Goal: Task Accomplishment & Management: Manage account settings

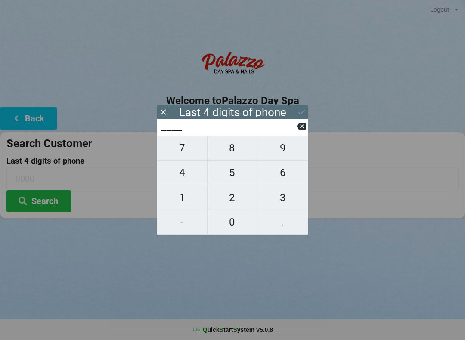
click at [189, 151] on span "7" at bounding box center [182, 148] width 50 height 18
type input "7___"
click at [285, 200] on span "3" at bounding box center [283, 198] width 50 height 18
type input "73__"
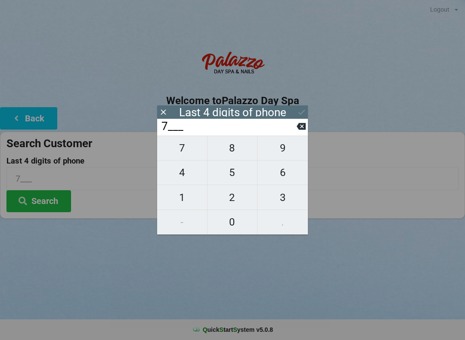
type input "73__"
click at [234, 148] on span "8" at bounding box center [233, 148] width 50 height 18
type input "738_"
click at [237, 228] on span "0" at bounding box center [233, 222] width 50 height 18
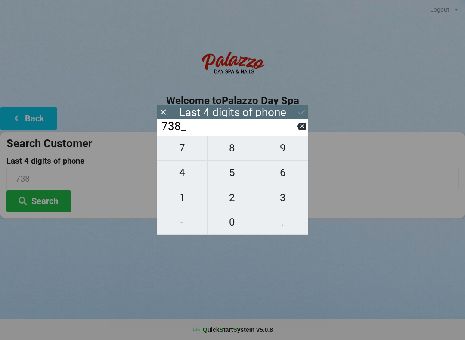
type input "7380"
click at [297, 110] on icon at bounding box center [301, 112] width 9 height 9
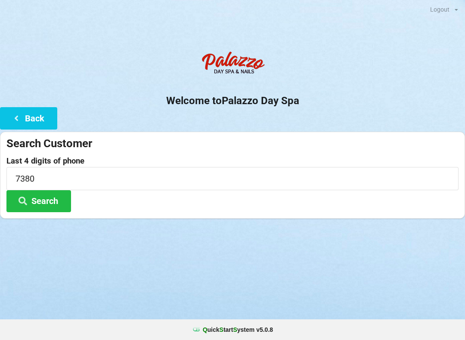
click at [51, 194] on button "Search" at bounding box center [38, 201] width 65 height 22
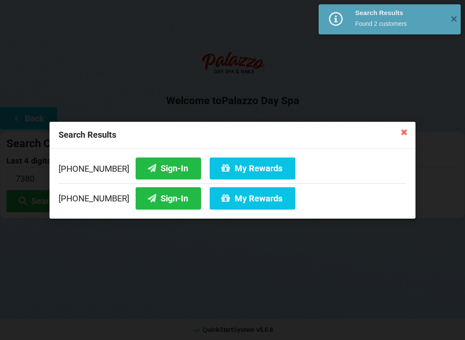
click at [164, 193] on button "Sign-In" at bounding box center [168, 198] width 65 height 22
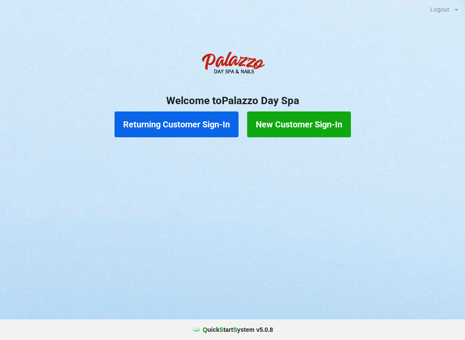
click at [196, 115] on button "Returning Customer Sign-In" at bounding box center [177, 125] width 124 height 26
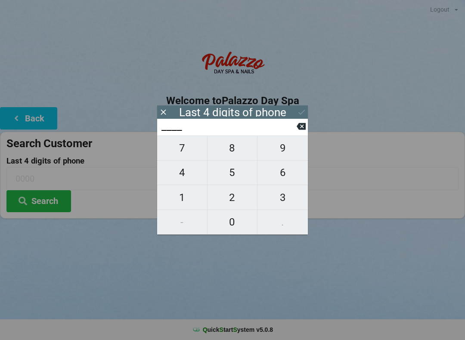
click at [237, 197] on span "2" at bounding box center [233, 198] width 50 height 18
type input "2___"
click at [189, 193] on span "1" at bounding box center [182, 198] width 50 height 18
type input "21__"
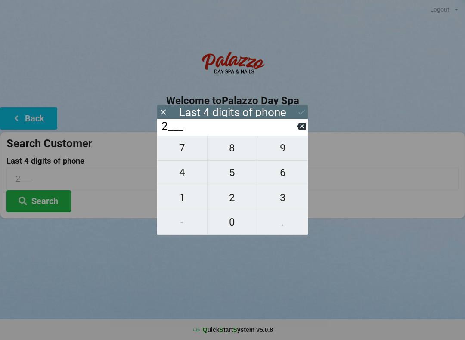
type input "21__"
click at [188, 146] on span "7" at bounding box center [182, 148] width 50 height 18
type input "217_"
click at [228, 151] on span "8" at bounding box center [233, 148] width 50 height 18
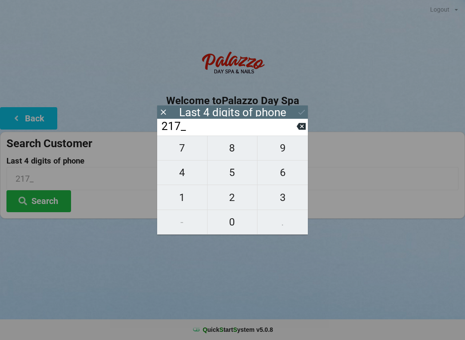
type input "2178"
click at [301, 107] on button at bounding box center [301, 112] width 9 height 12
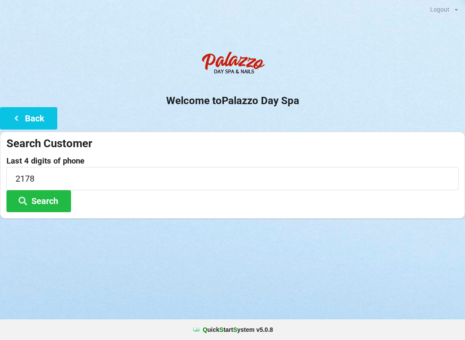
click at [53, 201] on button "Search" at bounding box center [38, 201] width 65 height 22
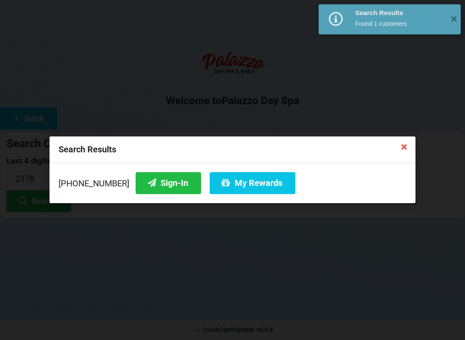
click at [168, 183] on button "Sign-In" at bounding box center [168, 183] width 65 height 22
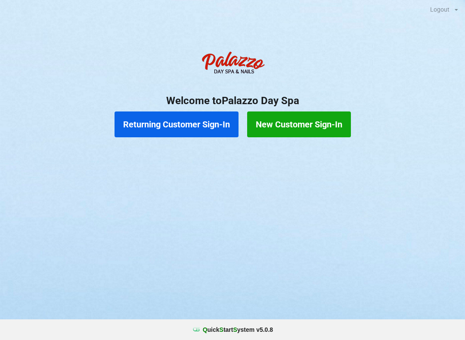
click at [186, 126] on button "Returning Customer Sign-In" at bounding box center [177, 125] width 124 height 26
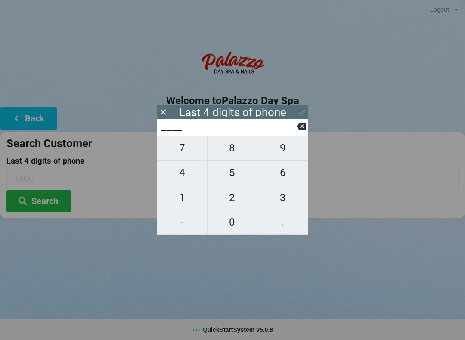
click at [231, 149] on span "8" at bounding box center [233, 148] width 50 height 18
type input "8___"
click at [288, 198] on span "3" at bounding box center [283, 198] width 50 height 18
type input "83__"
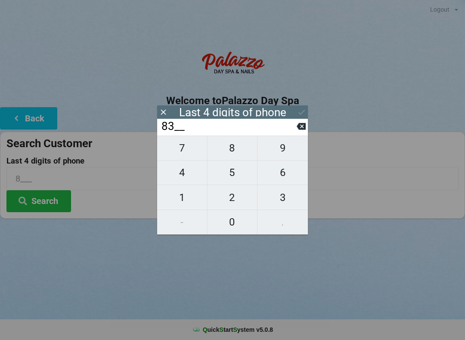
type input "83__"
click at [282, 179] on span "6" at bounding box center [283, 173] width 50 height 18
type input "836_"
click at [283, 176] on span "6" at bounding box center [283, 173] width 50 height 18
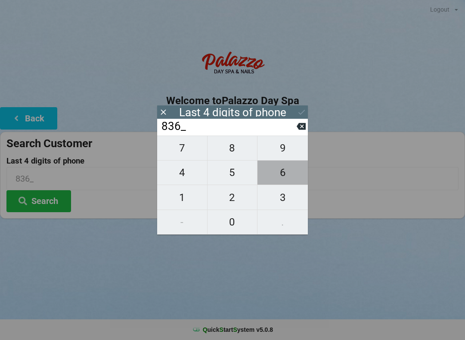
type input "8366"
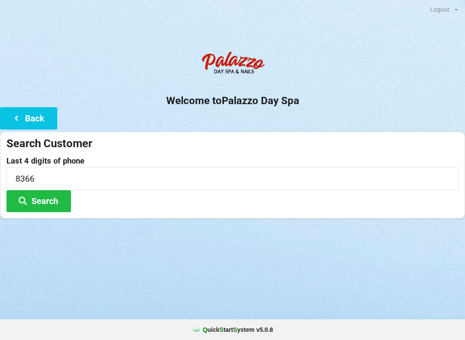
click at [264, 283] on div "Logout Logout Sign-In Welcome to Palazzo Day Spa Back Search Customer Last 4 di…" at bounding box center [232, 170] width 465 height 340
click at [56, 196] on button "Search" at bounding box center [38, 201] width 65 height 22
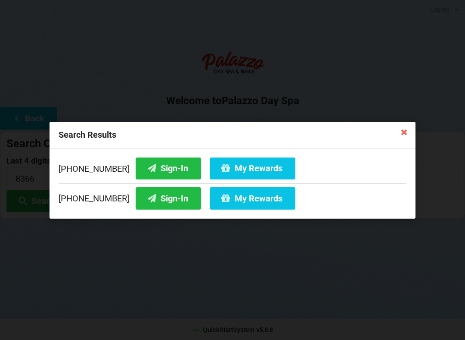
click at [251, 162] on button "My Rewards" at bounding box center [253, 168] width 86 height 22
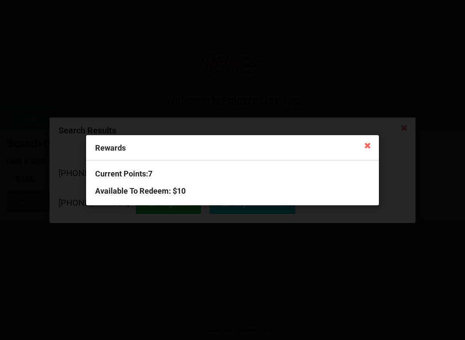
click at [373, 149] on icon at bounding box center [368, 145] width 14 height 14
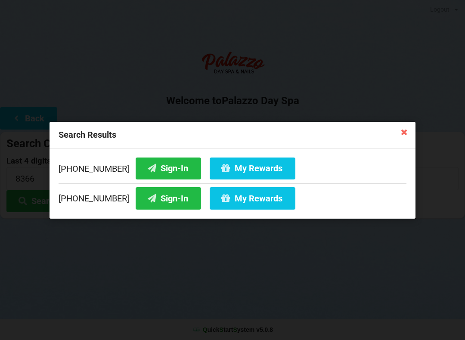
click at [252, 167] on button "My Rewards" at bounding box center [253, 168] width 86 height 22
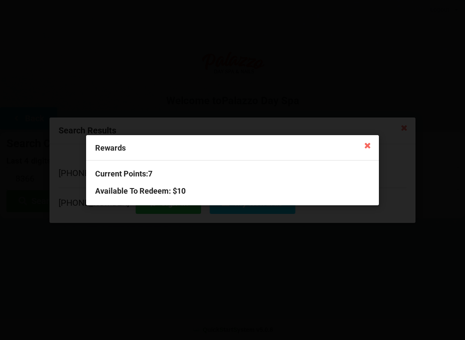
click at [368, 140] on icon at bounding box center [368, 145] width 14 height 14
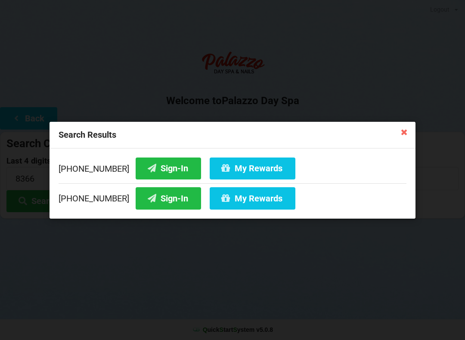
click at [239, 199] on button "My Rewards" at bounding box center [253, 198] width 86 height 22
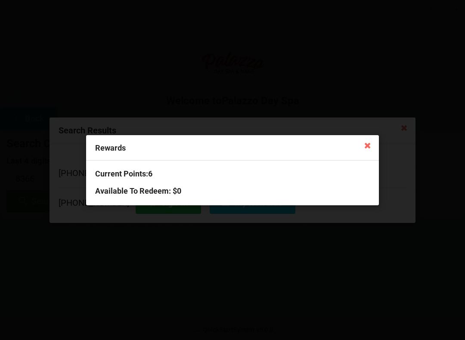
click at [368, 145] on icon at bounding box center [368, 145] width 14 height 14
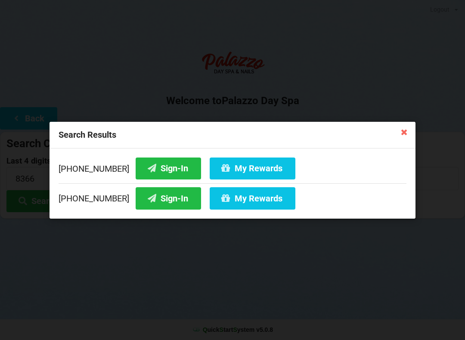
click at [238, 168] on button "My Rewards" at bounding box center [253, 168] width 86 height 22
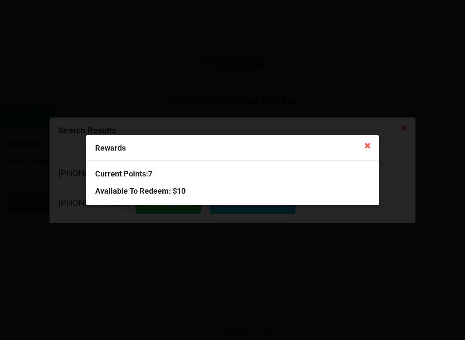
click at [367, 143] on icon at bounding box center [368, 145] width 14 height 14
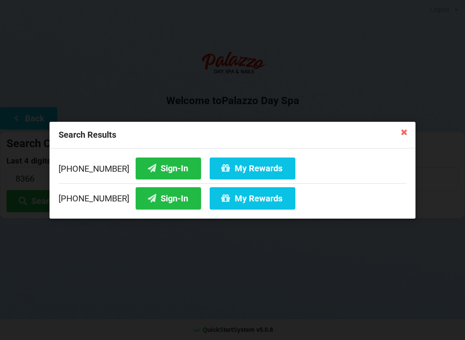
click at [407, 130] on icon at bounding box center [405, 132] width 14 height 14
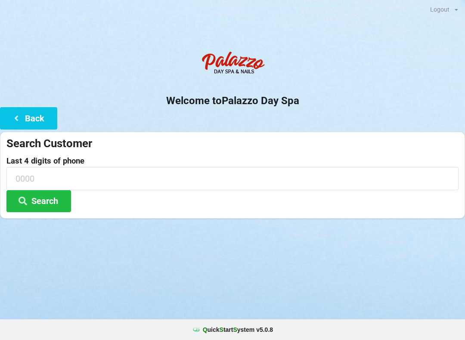
click at [21, 120] on icon at bounding box center [16, 117] width 10 height 7
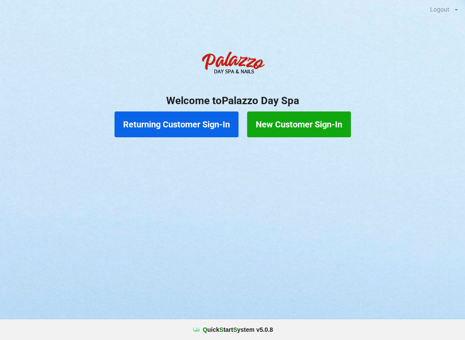
click at [328, 123] on button "New Customer Sign-In" at bounding box center [299, 125] width 104 height 26
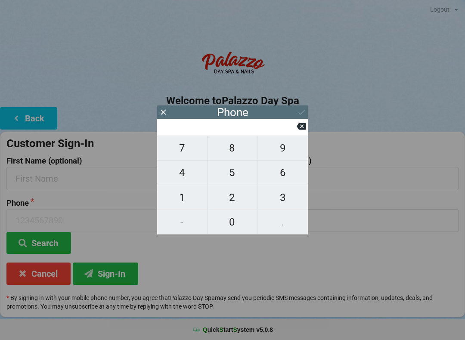
click at [237, 199] on span "2" at bounding box center [233, 198] width 50 height 18
type input "2"
click at [237, 175] on span "5" at bounding box center [233, 173] width 50 height 18
type input "25"
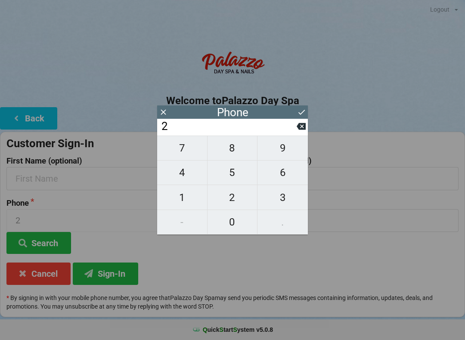
type input "25"
click at [235, 171] on span "5" at bounding box center [233, 173] width 50 height 18
type input "255"
click at [186, 146] on span "7" at bounding box center [182, 148] width 50 height 18
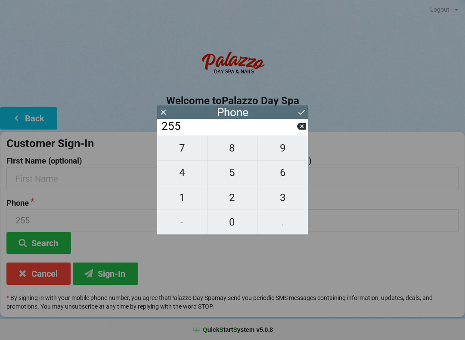
type input "2557"
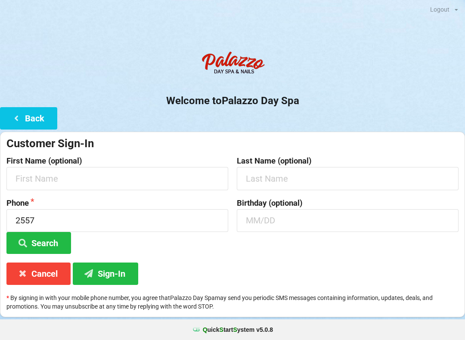
click at [305, 106] on h2 "Welcome to [GEOGRAPHIC_DATA]" at bounding box center [232, 100] width 465 height 13
click at [45, 238] on button "Search" at bounding box center [38, 243] width 65 height 22
click at [125, 274] on button "Sign-In" at bounding box center [105, 274] width 65 height 22
click at [131, 178] on input "text" at bounding box center [117, 178] width 222 height 23
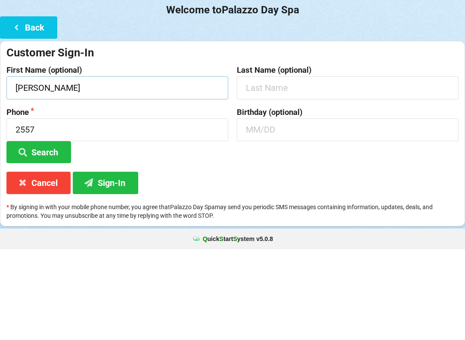
type input "[PERSON_NAME]"
click at [54, 232] on button "Search" at bounding box center [38, 243] width 65 height 22
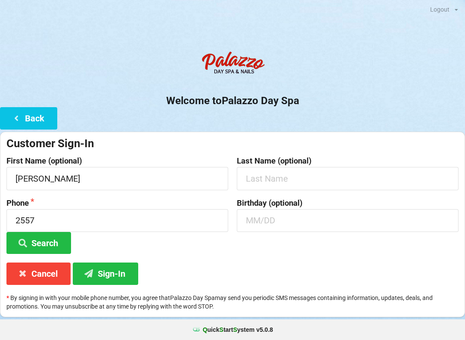
click at [114, 265] on button "Sign-In" at bounding box center [105, 274] width 65 height 22
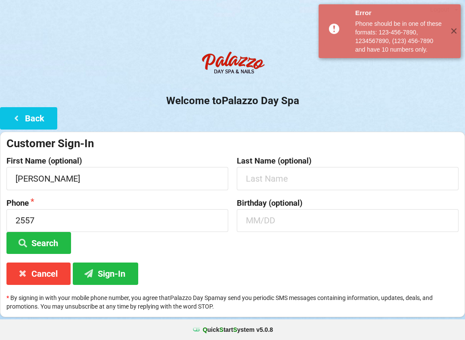
click at [39, 117] on button "Back" at bounding box center [28, 118] width 57 height 22
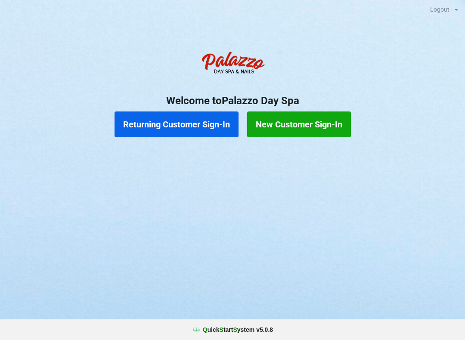
click at [203, 123] on button "Returning Customer Sign-In" at bounding box center [177, 125] width 124 height 26
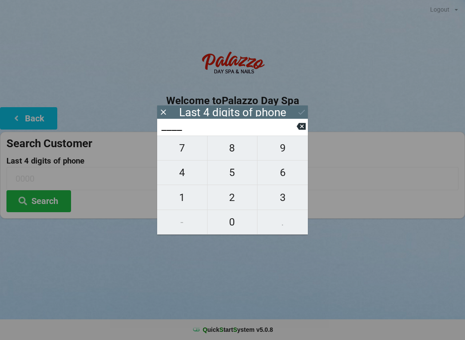
click at [234, 201] on span "2" at bounding box center [233, 198] width 50 height 18
type input "2___"
click at [238, 174] on span "5" at bounding box center [233, 173] width 50 height 18
type input "25__"
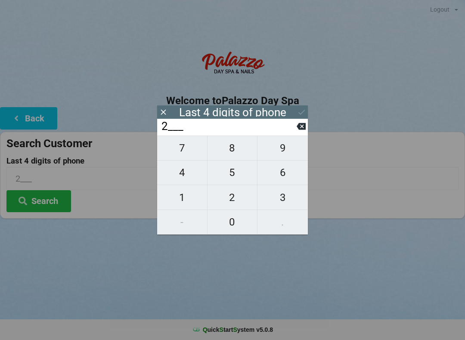
type input "25__"
click at [234, 174] on span "5" at bounding box center [233, 173] width 50 height 18
type input "255_"
click at [186, 151] on span "7" at bounding box center [182, 148] width 50 height 18
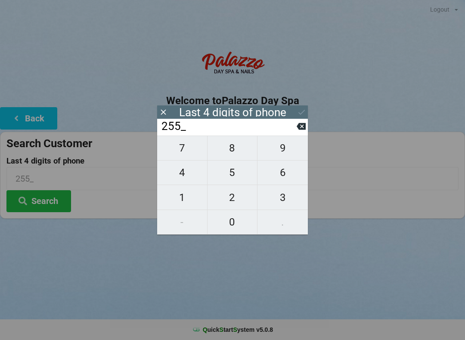
type input "2557"
click at [265, 109] on div "Last 4 digits of phone" at bounding box center [232, 112] width 107 height 9
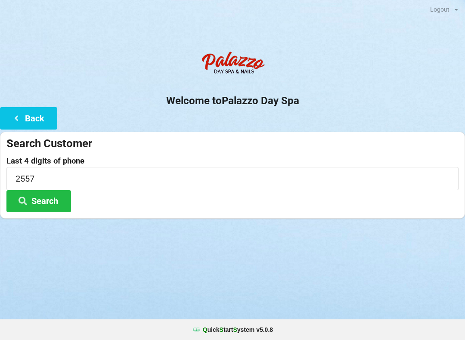
click at [369, 253] on div "Logout Logout Sign-In Welcome to Palazzo Day Spa Back Search Customer Last 4 di…" at bounding box center [232, 170] width 465 height 340
click at [48, 198] on button "Search" at bounding box center [38, 201] width 65 height 22
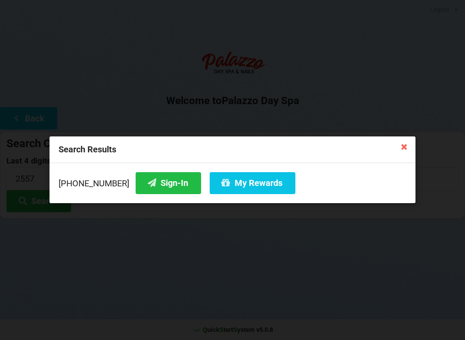
click at [228, 182] on button "My Rewards" at bounding box center [253, 183] width 86 height 22
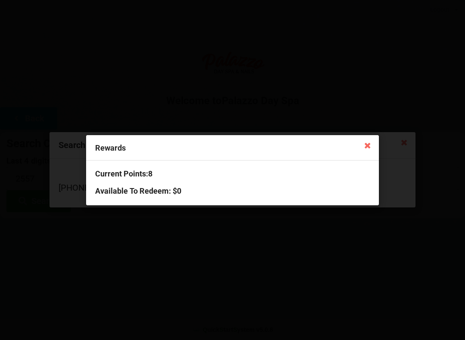
click at [369, 148] on icon at bounding box center [368, 145] width 14 height 14
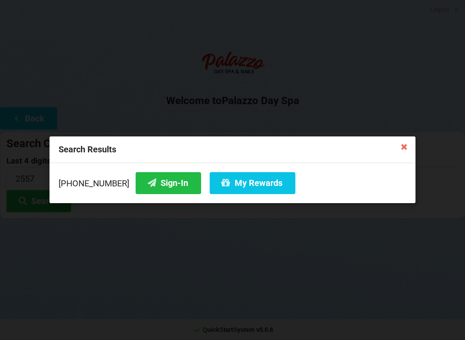
click at [149, 182] on button "Sign-In" at bounding box center [168, 183] width 65 height 22
